Goal: Transaction & Acquisition: Purchase product/service

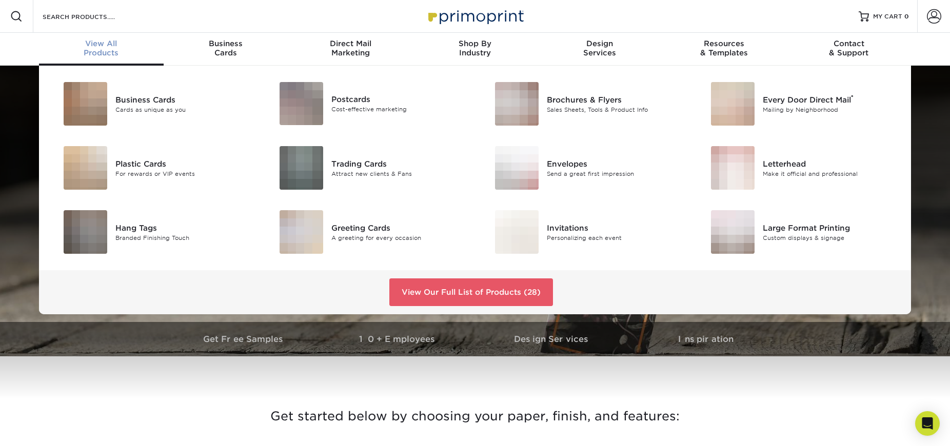
click at [107, 47] on span "View All" at bounding box center [101, 43] width 125 height 9
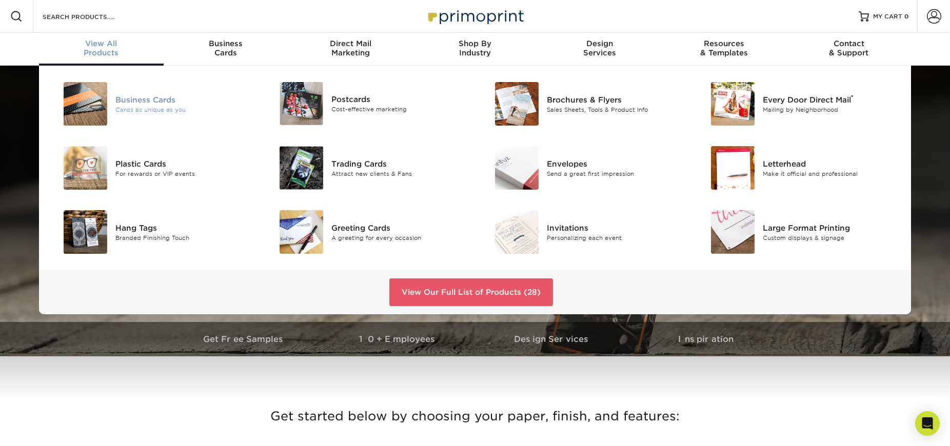
click at [146, 101] on div "Business Cards" at bounding box center [183, 99] width 136 height 11
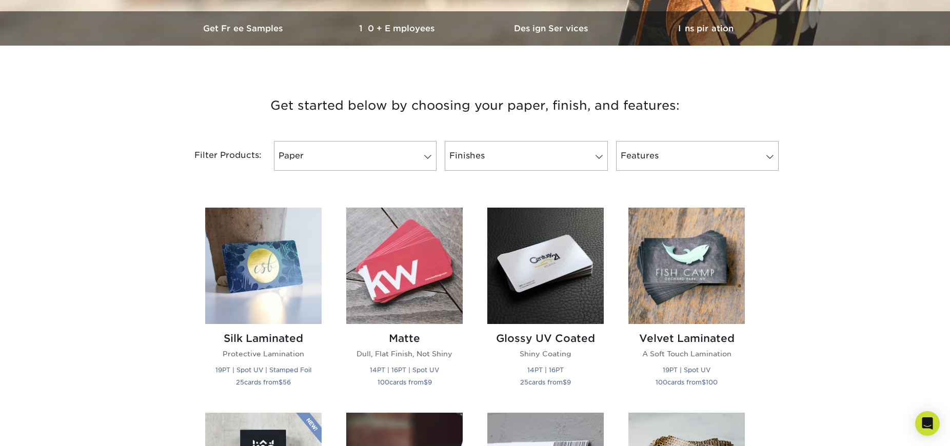
scroll to position [316, 0]
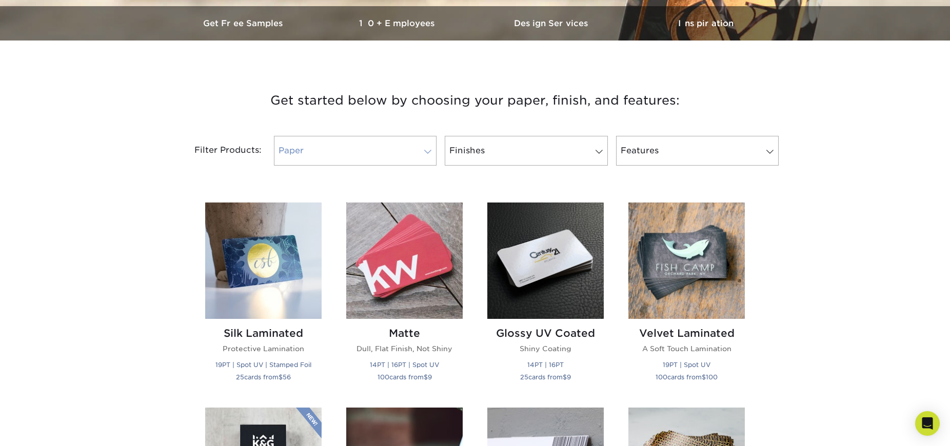
click at [429, 150] on span at bounding box center [428, 152] width 14 height 8
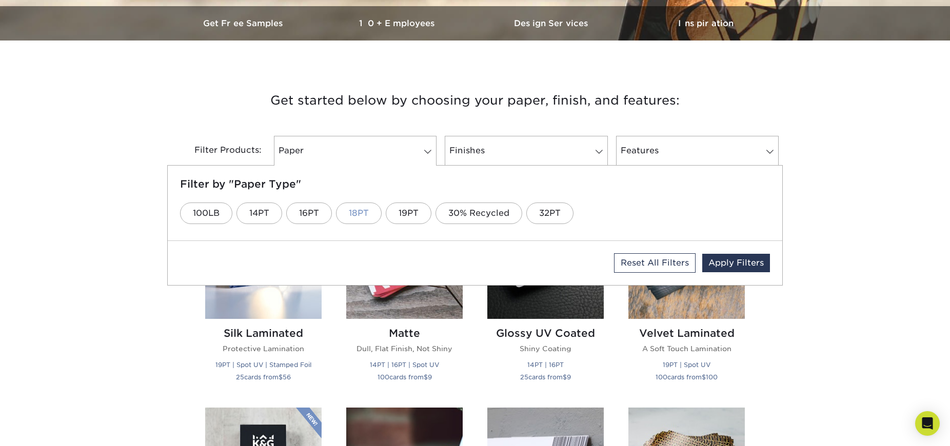
click at [359, 214] on link "18PT" at bounding box center [359, 214] width 46 height 22
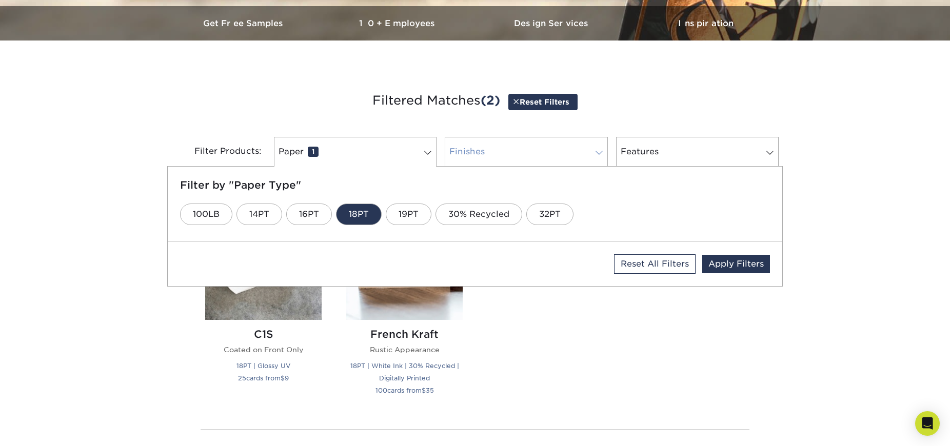
click at [602, 147] on link "Finishes 0" at bounding box center [526, 152] width 163 height 30
click at [273, 215] on link "Kraft" at bounding box center [277, 215] width 47 height 22
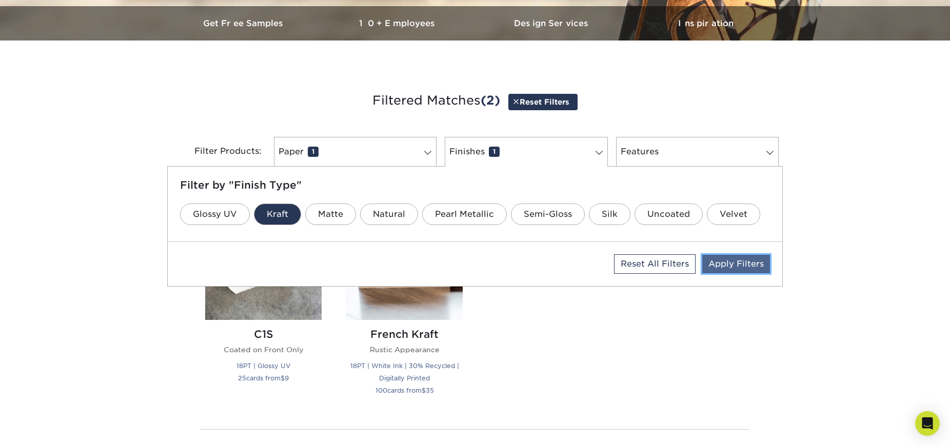
click at [740, 266] on link "Apply Filters" at bounding box center [736, 264] width 68 height 18
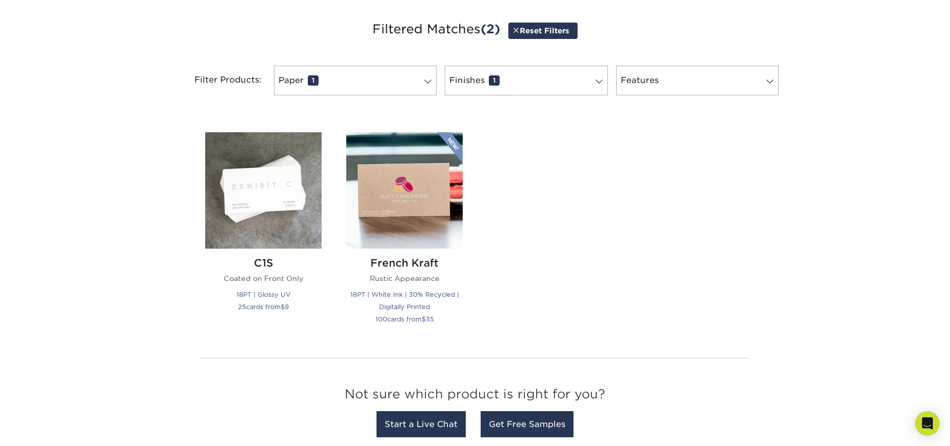
scroll to position [389, 0]
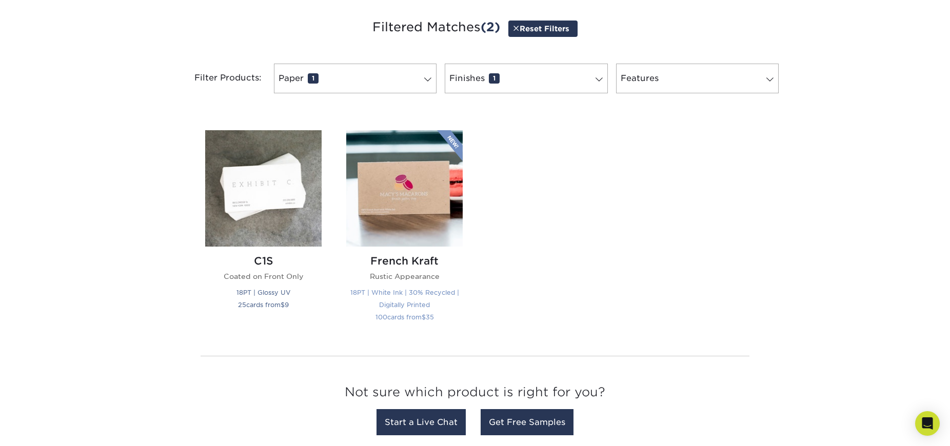
click at [373, 183] on img at bounding box center [404, 188] width 116 height 116
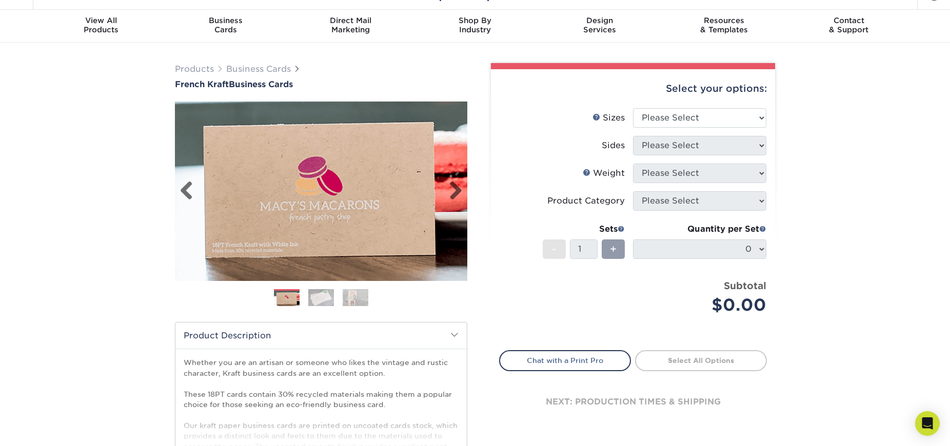
scroll to position [44, 0]
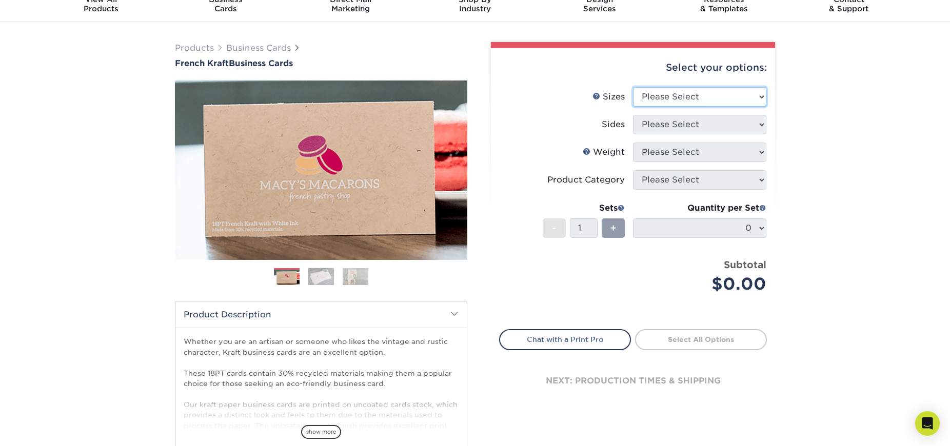
click at [759, 93] on select "Please Select 1.5" x 3.5" - Mini 1.75" x 3.5" - Mini 2" x 2" - Square 2" x 3" -…" at bounding box center [699, 96] width 133 height 19
select select "2.00x3.50"
click at [754, 122] on select "Please Select Print Both Sides Print Both Sides - White Mask Back Only Print Bo…" at bounding box center [699, 124] width 133 height 19
select select "32d3c223-f82c-492b-b915-ba065a00862f"
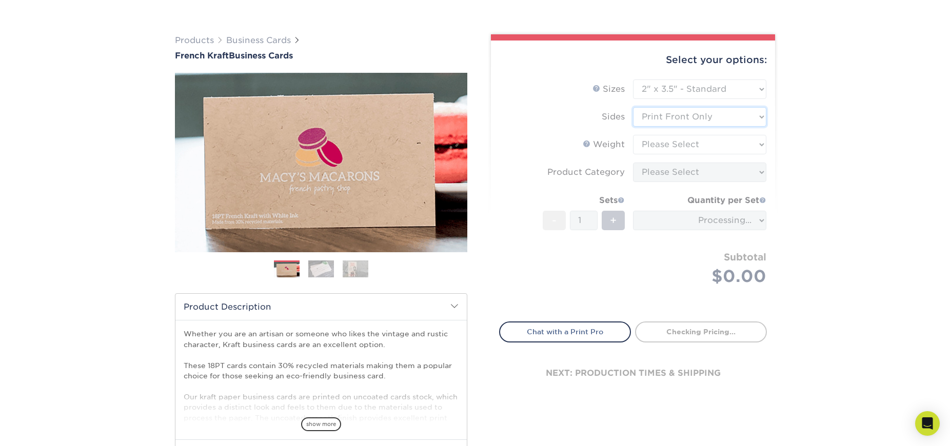
scroll to position [59, 0]
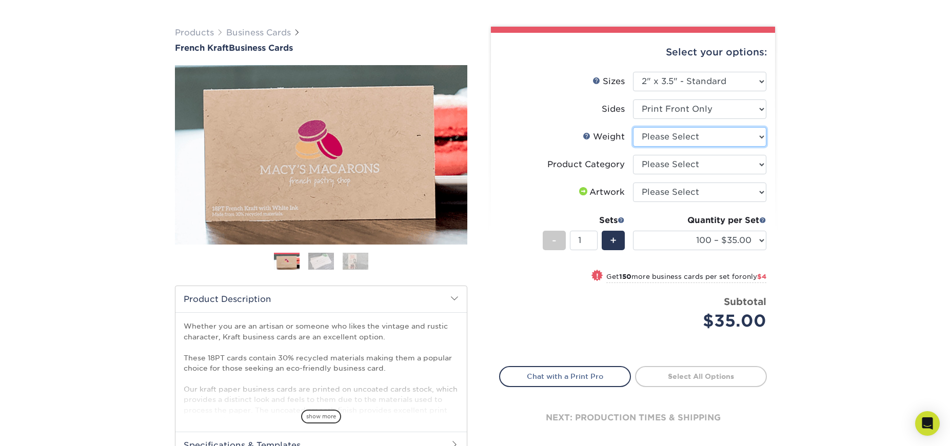
click at [761, 135] on select "Please Select 18PTUCKRAFT" at bounding box center [699, 136] width 133 height 19
select select "18PTUCKRAFT"
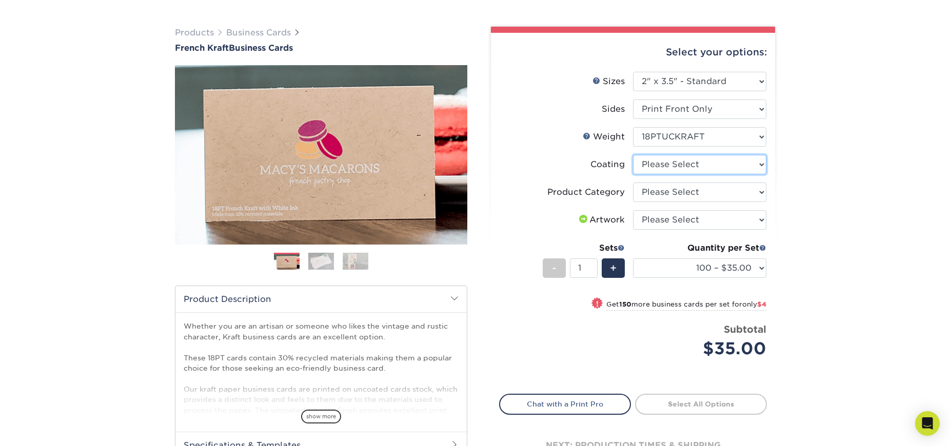
click at [761, 163] on select at bounding box center [699, 164] width 133 height 19
select select "3e7618de-abca-4bda-9f97-8b9129e913d8"
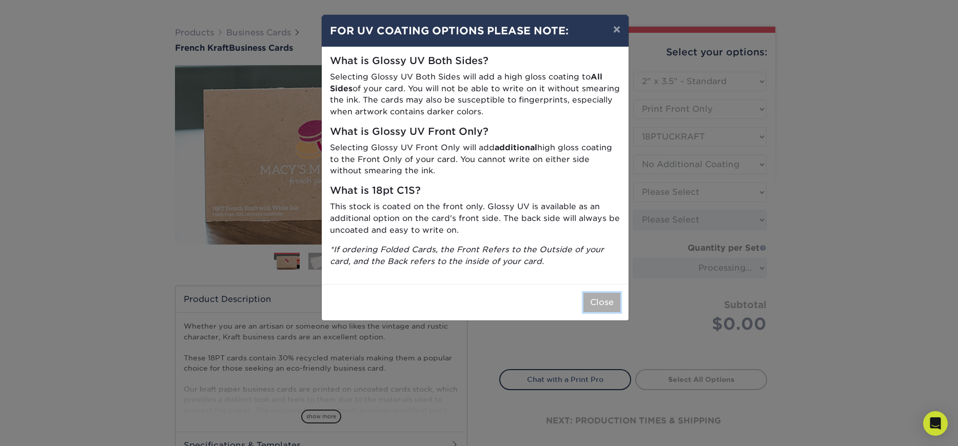
click at [600, 300] on button "Close" at bounding box center [601, 302] width 37 height 19
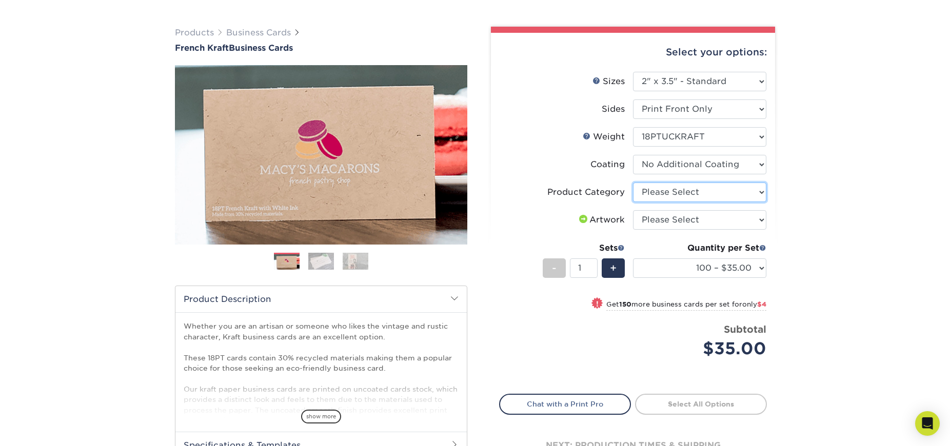
click at [757, 191] on select "Please Select Business Cards" at bounding box center [699, 192] width 133 height 19
select select "3b5148f1-0588-4f88-a218-97bcfdce65c1"
click at [762, 218] on select "Please Select I will upload files I need a design - $100" at bounding box center [699, 219] width 133 height 19
select select "upload"
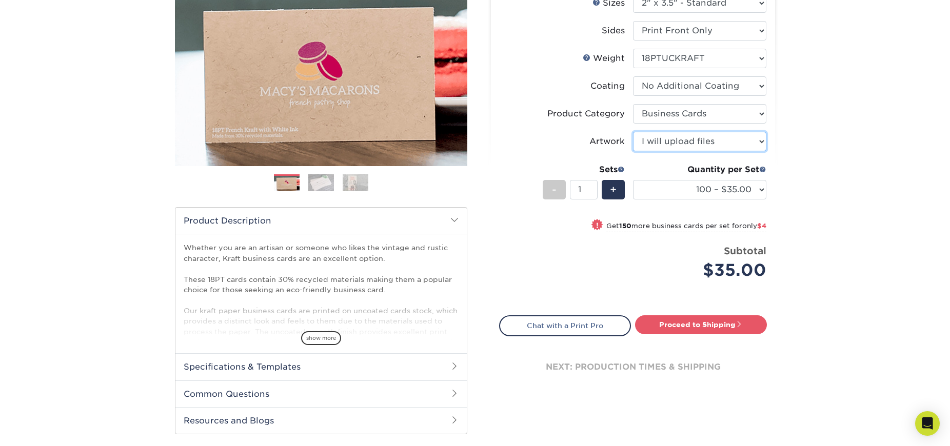
scroll to position [161, 0]
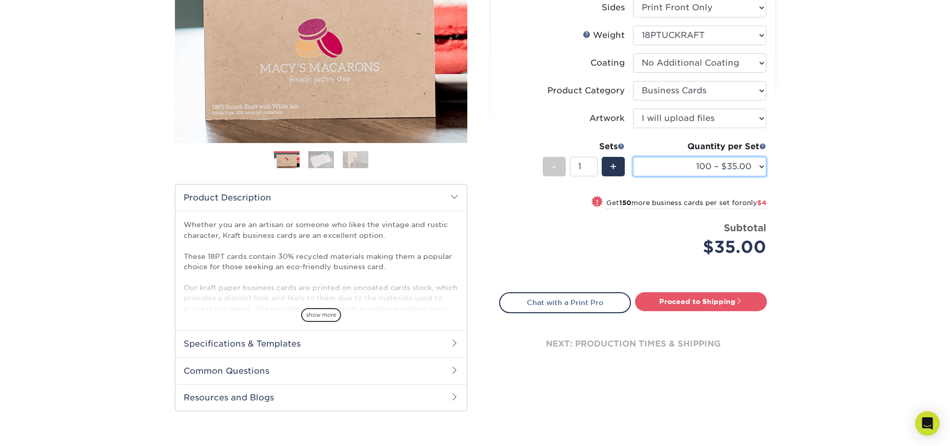
click at [759, 166] on select "100 – $35.00 250 – $39.00 500 – $66.00 1000 – $122.00" at bounding box center [699, 166] width 133 height 19
select select "1000 – $122.00"
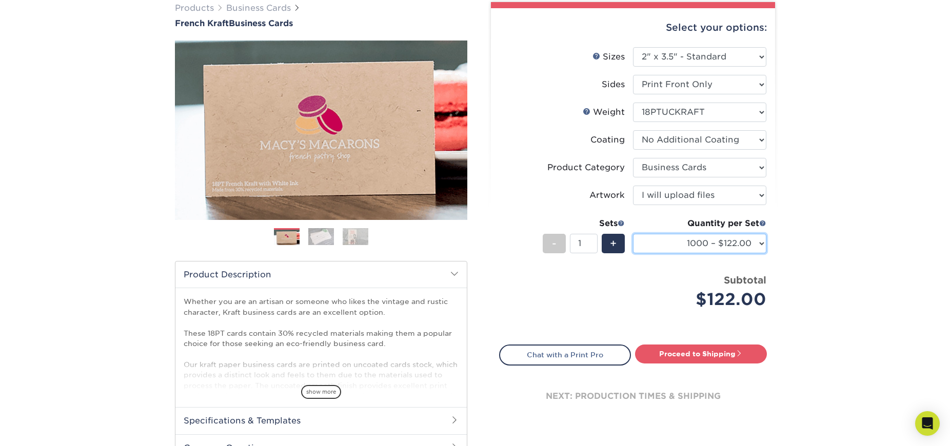
scroll to position [83, 0]
